Goal: Task Accomplishment & Management: Use online tool/utility

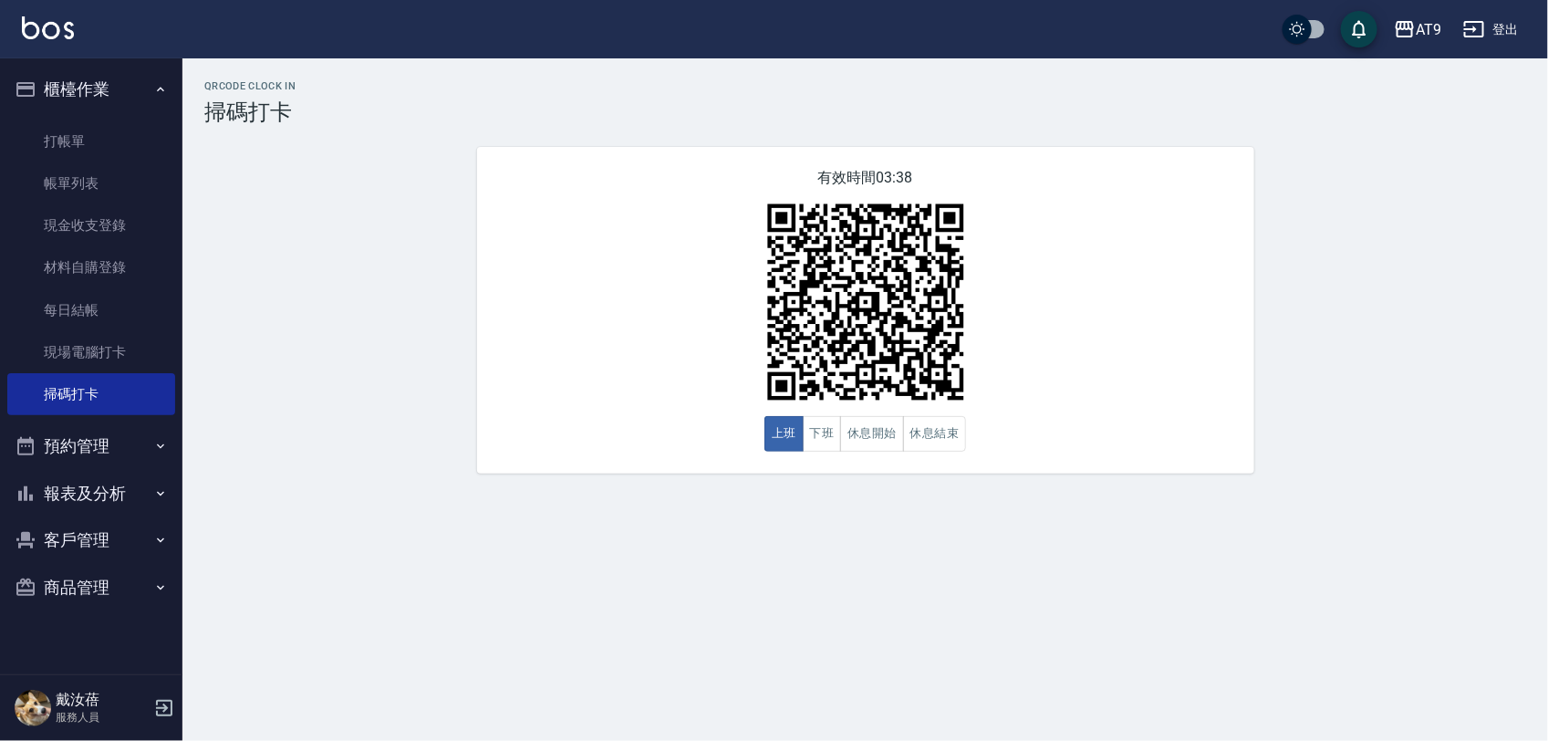
click at [1469, 38] on icon "button" at bounding box center [1474, 29] width 22 height 22
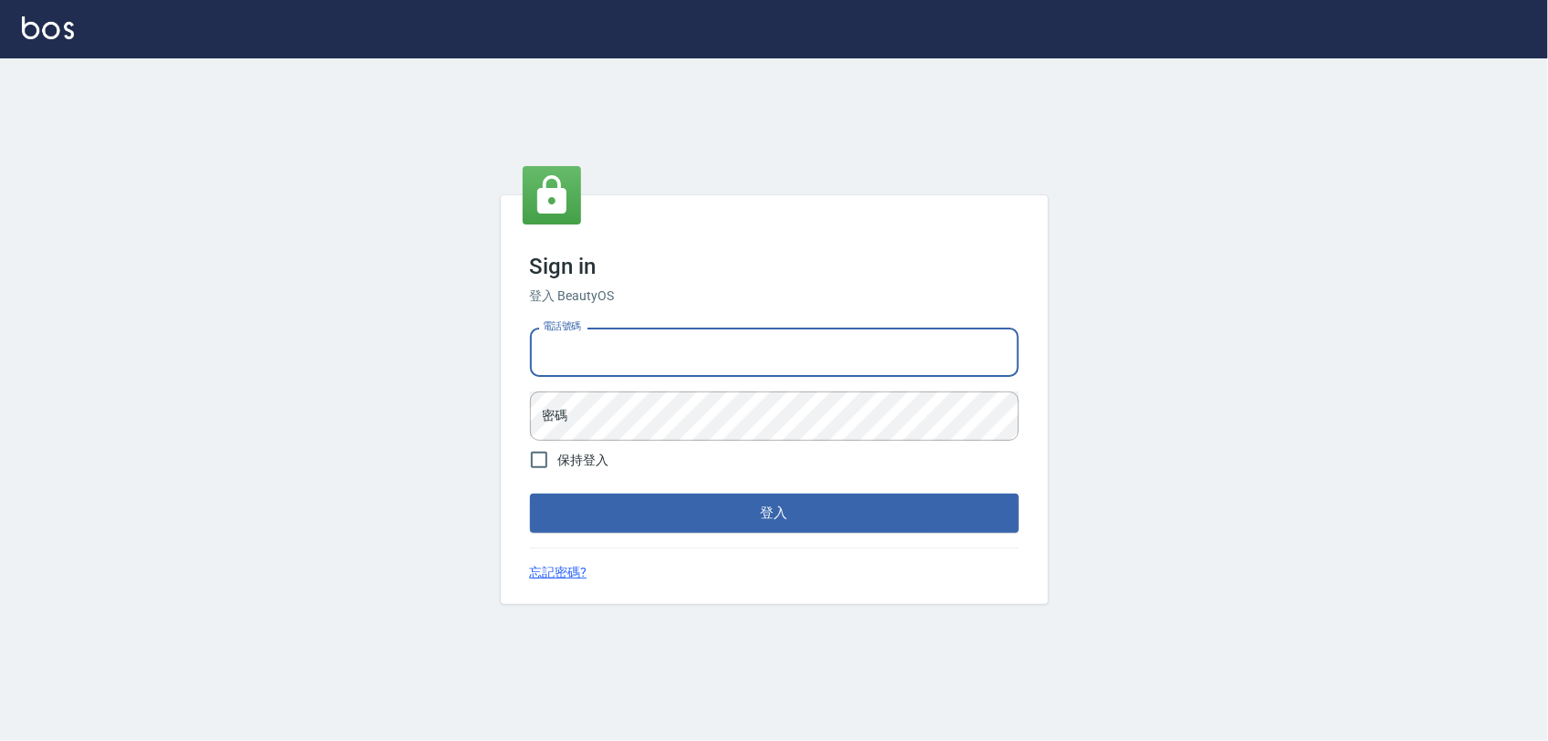
click at [789, 357] on input "電話號碼" at bounding box center [774, 351] width 489 height 49
type input "0968065108"
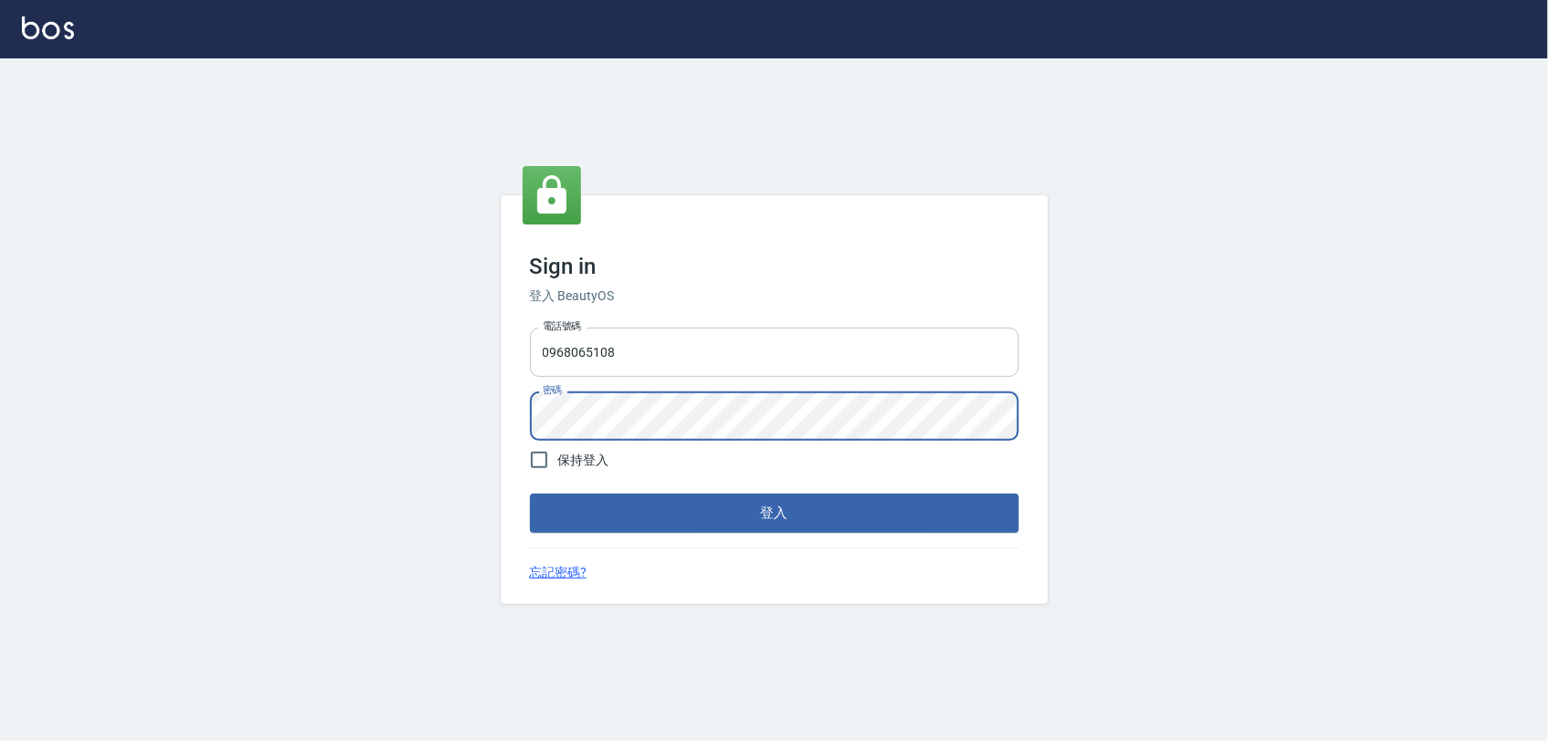
click at [530, 494] on button "登入" at bounding box center [774, 513] width 489 height 38
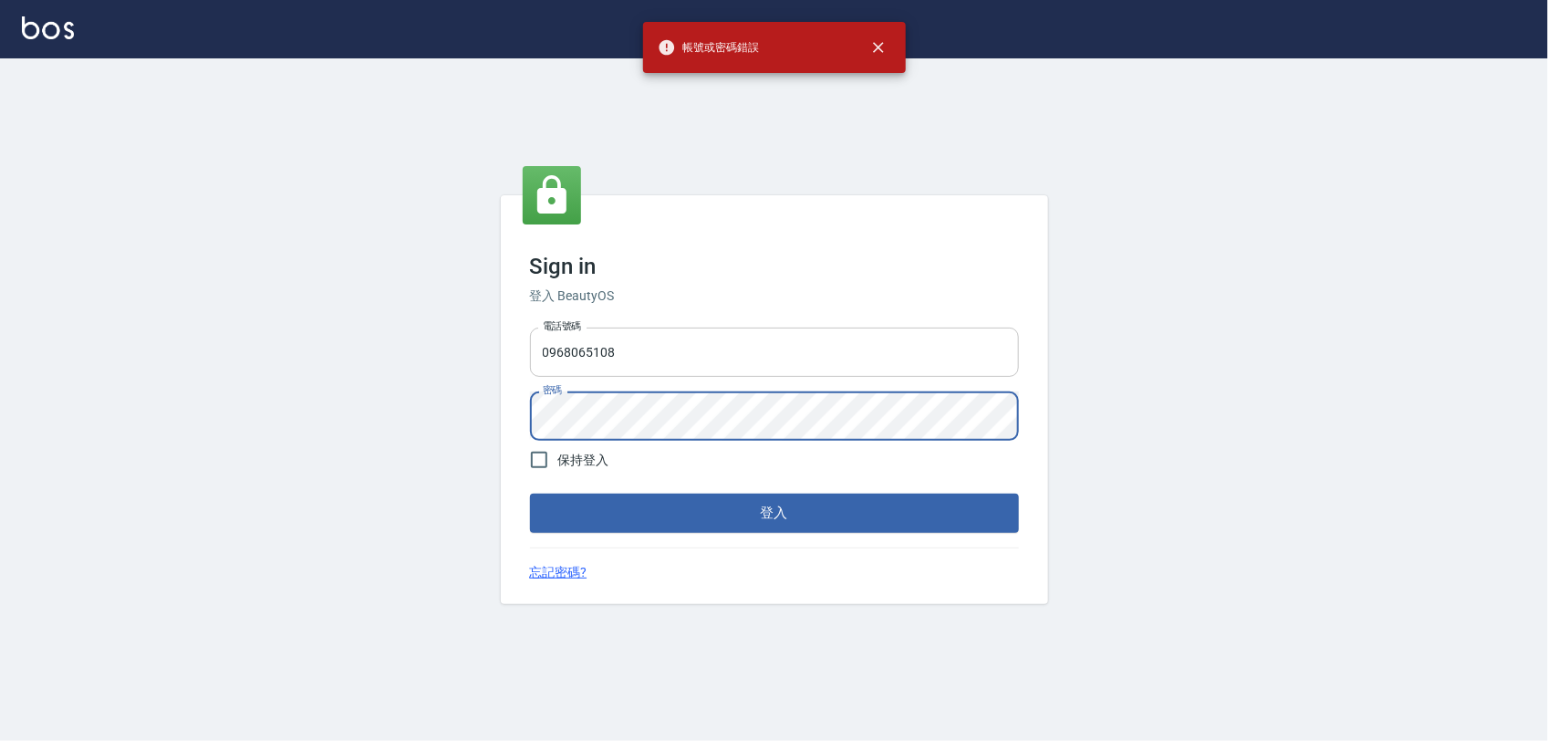
click at [530, 494] on button "登入" at bounding box center [774, 513] width 489 height 38
